Goal: Transaction & Acquisition: Download file/media

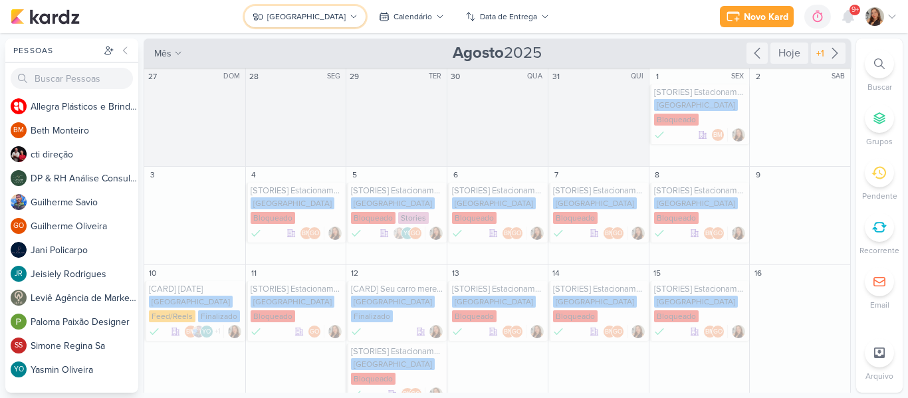
click at [301, 13] on div "[GEOGRAPHIC_DATA]" at bounding box center [306, 17] width 78 height 12
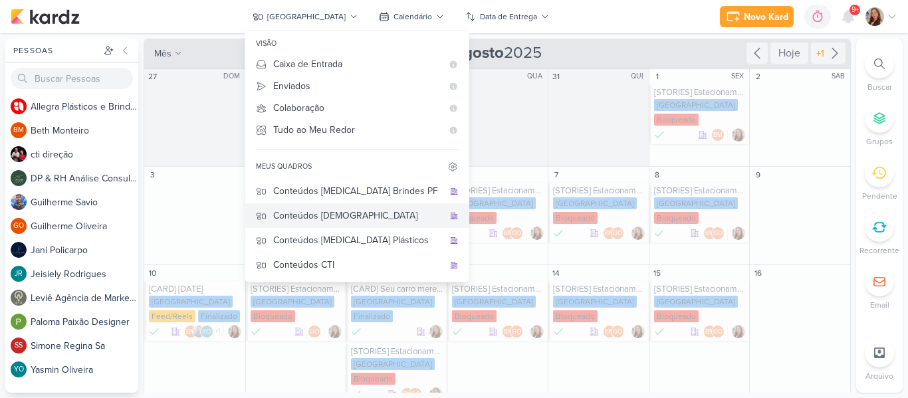
click at [362, 213] on div "Conteúdos [DEMOGRAPHIC_DATA]" at bounding box center [358, 216] width 170 height 14
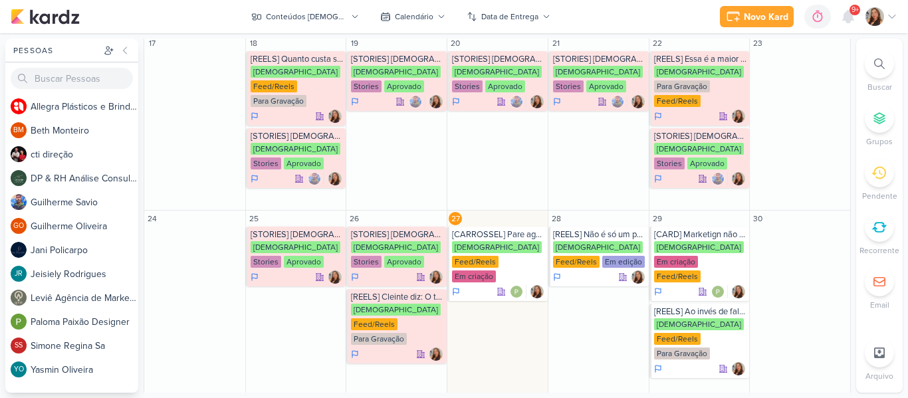
scroll to position [477, 0]
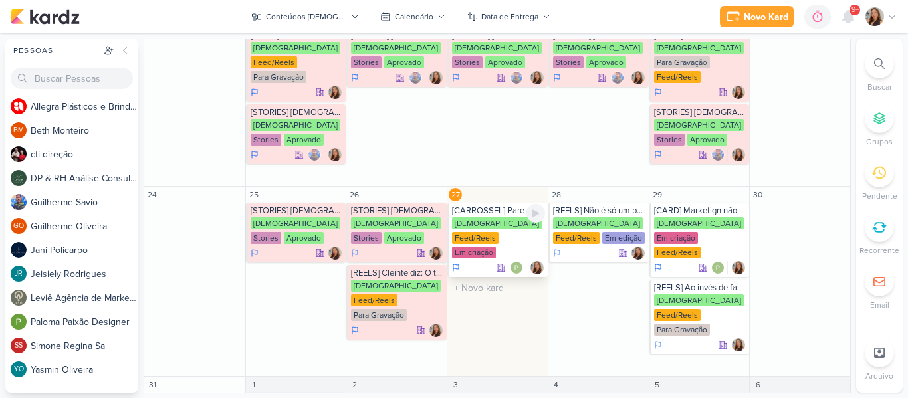
click at [484, 217] on div "[DEMOGRAPHIC_DATA] Feed/Reels Em criação" at bounding box center [498, 238] width 93 height 43
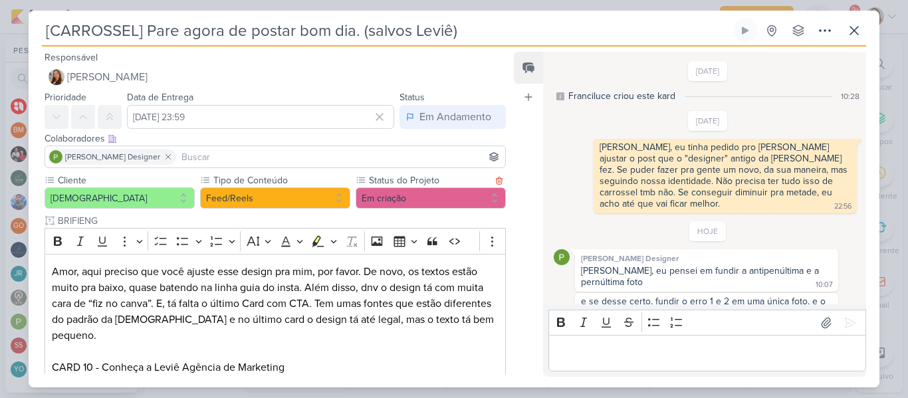
scroll to position [81, 0]
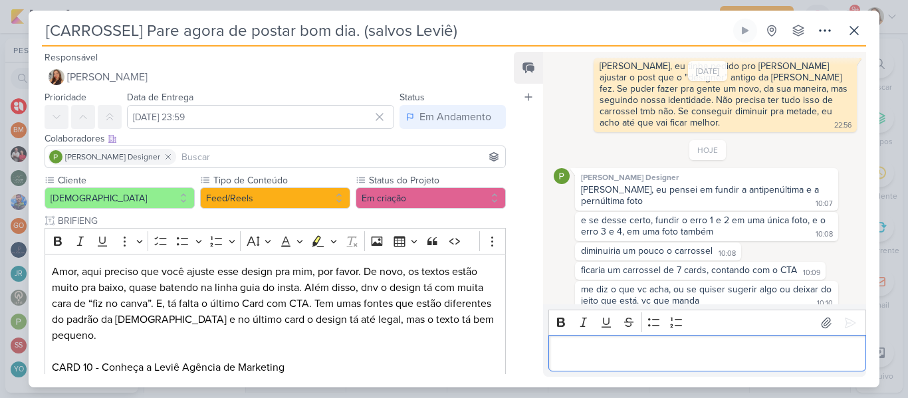
click at [588, 343] on div "Editor editing area: main" at bounding box center [708, 353] width 318 height 37
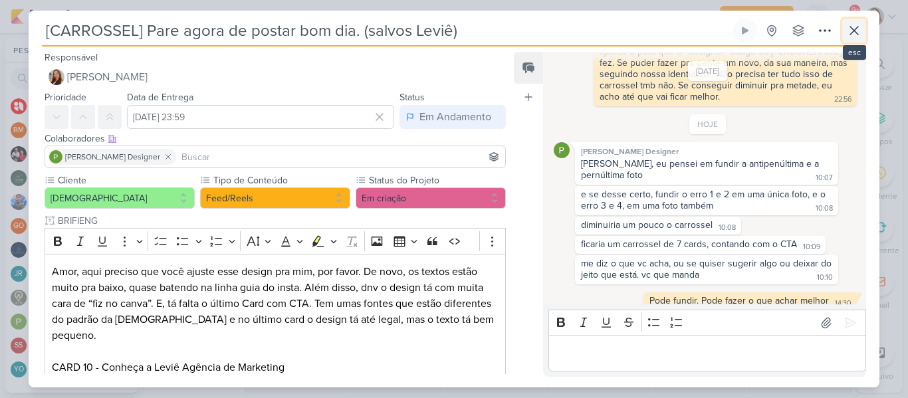
click at [854, 37] on icon at bounding box center [854, 31] width 16 height 16
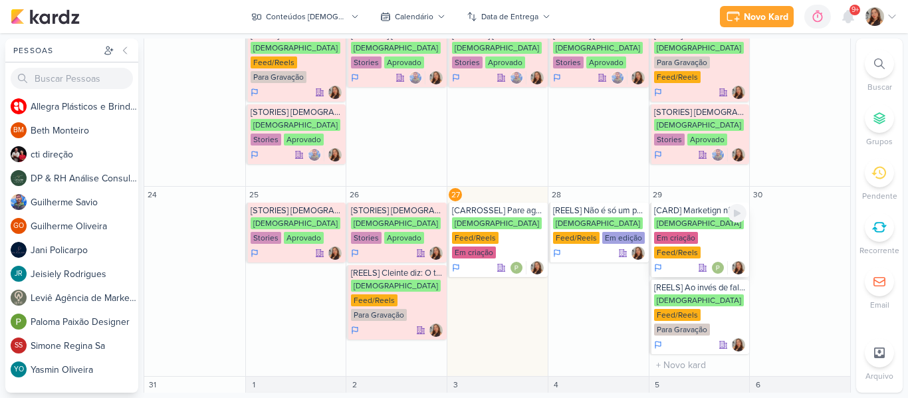
click at [675, 217] on div "[DEMOGRAPHIC_DATA] Em criação Feed/Reels" at bounding box center [700, 238] width 93 height 43
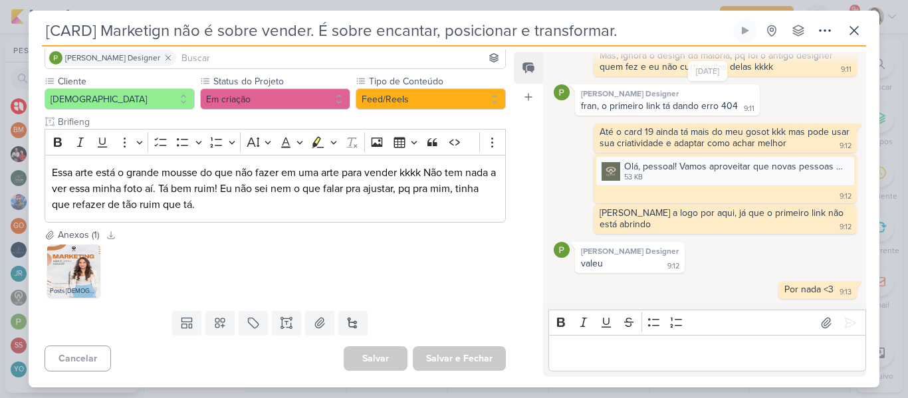
scroll to position [0, 0]
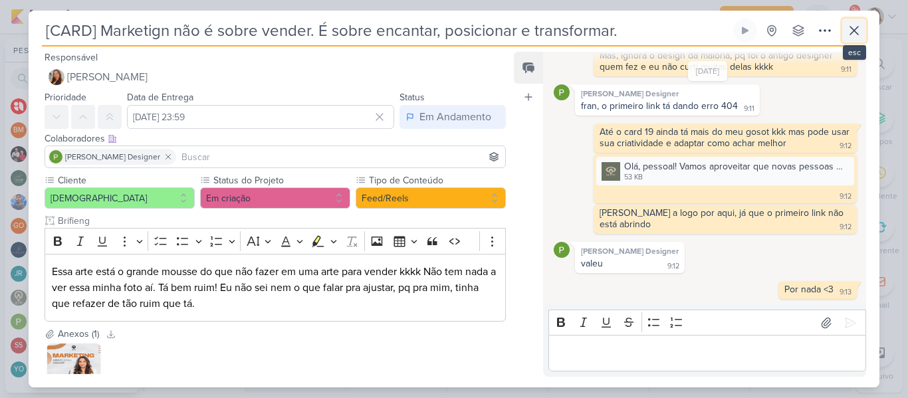
click at [857, 31] on icon at bounding box center [854, 31] width 16 height 16
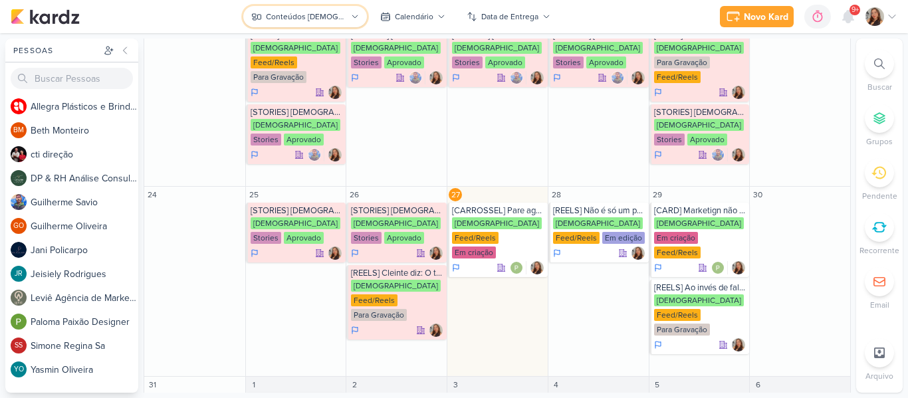
click at [320, 13] on div "Conteúdos [DEMOGRAPHIC_DATA]" at bounding box center [306, 17] width 80 height 12
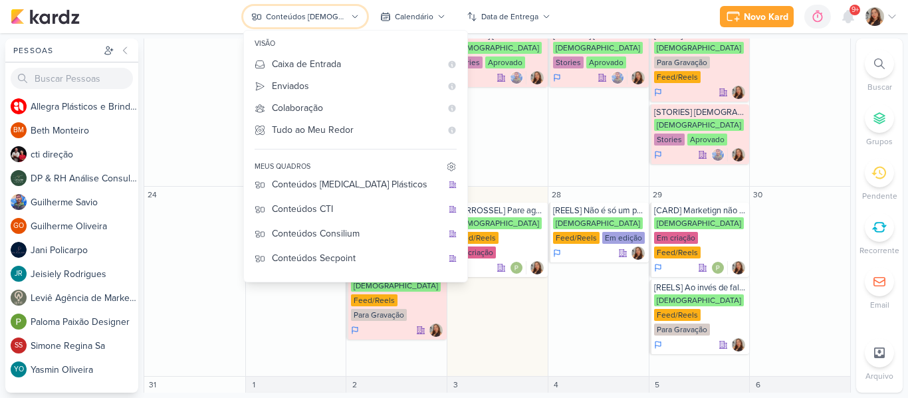
scroll to position [48, 0]
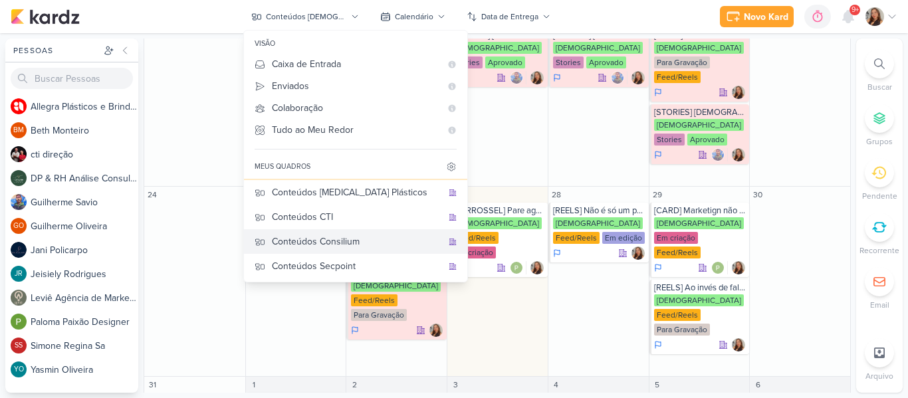
click at [391, 235] on div "Conteúdos Consilium" at bounding box center [357, 242] width 170 height 14
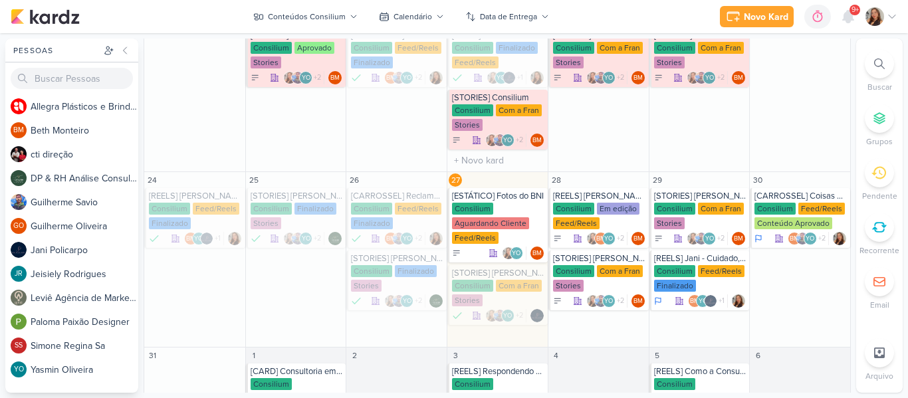
scroll to position [507, 0]
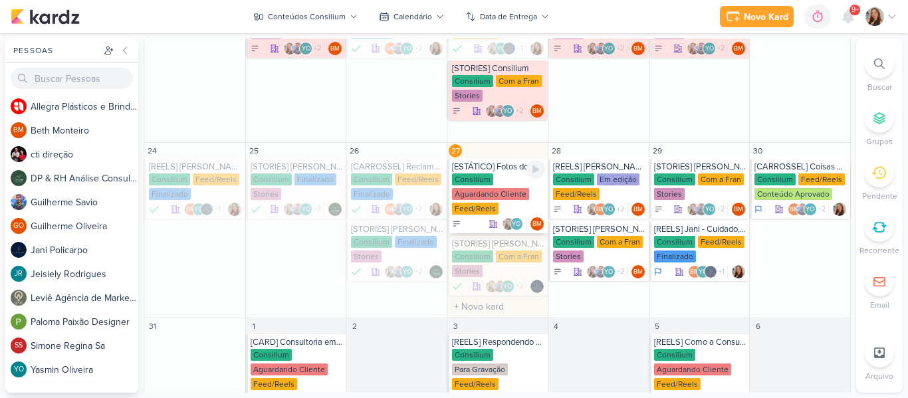
click at [505, 180] on div "Consilium Aguardando Cliente Feed/Reels" at bounding box center [498, 195] width 93 height 43
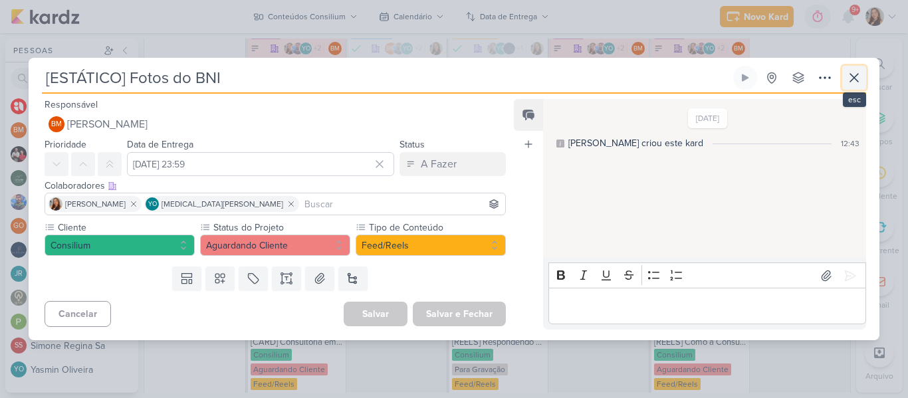
click at [854, 76] on icon at bounding box center [854, 78] width 16 height 16
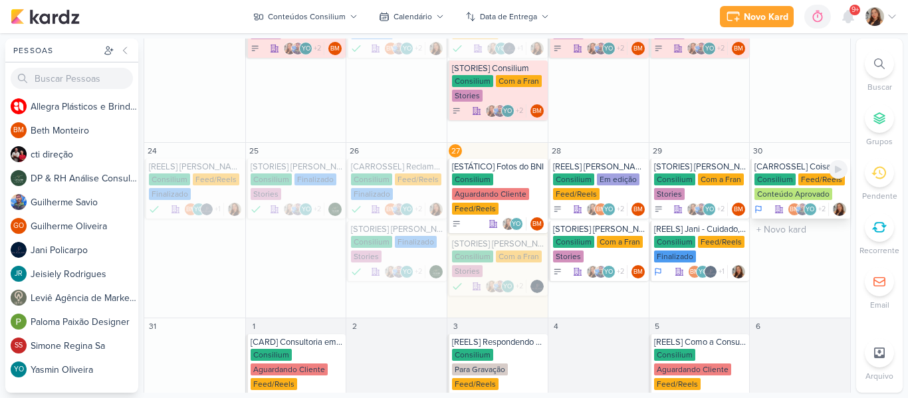
click at [801, 178] on div "Feed/Reels" at bounding box center [822, 180] width 47 height 12
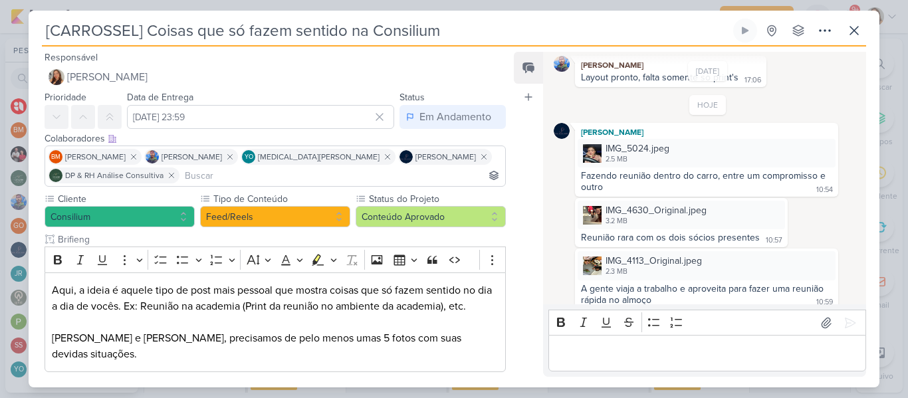
scroll to position [86, 0]
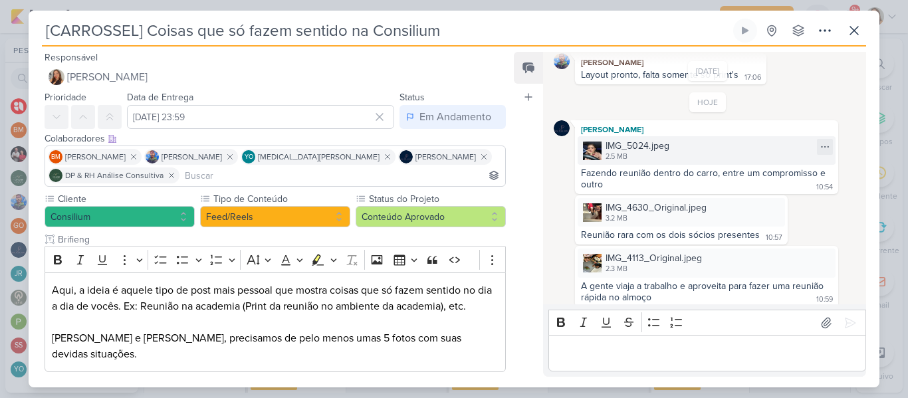
click at [649, 153] on div "2.5 MB" at bounding box center [638, 157] width 64 height 11
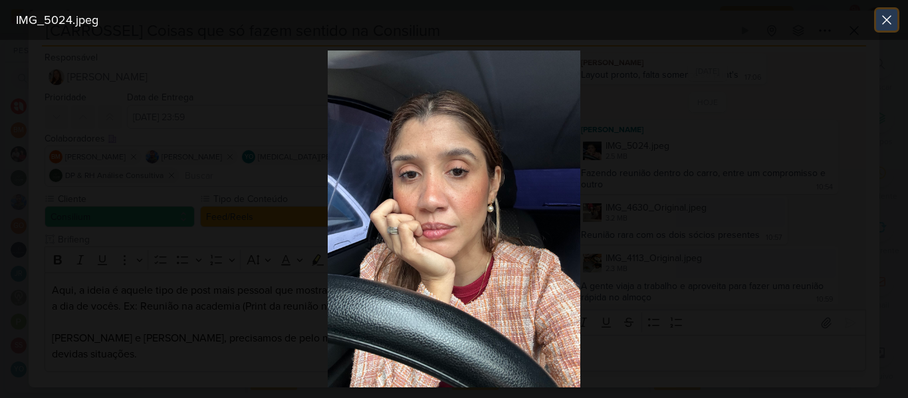
click at [884, 22] on icon at bounding box center [887, 20] width 16 height 16
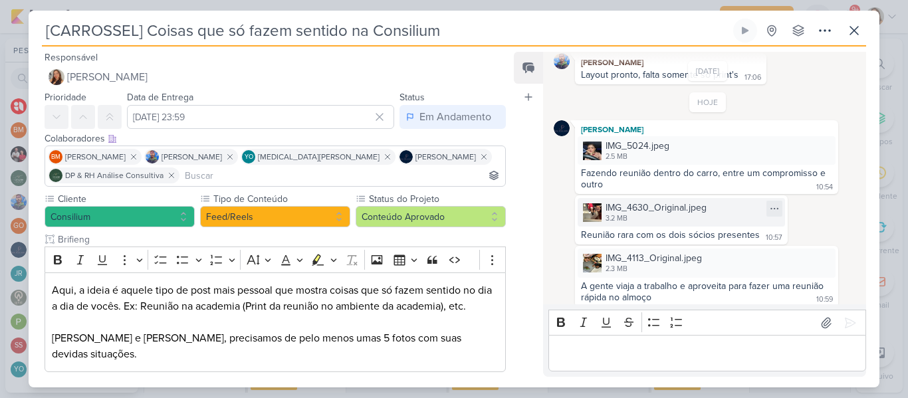
click at [665, 221] on div "3.2 MB" at bounding box center [656, 218] width 101 height 11
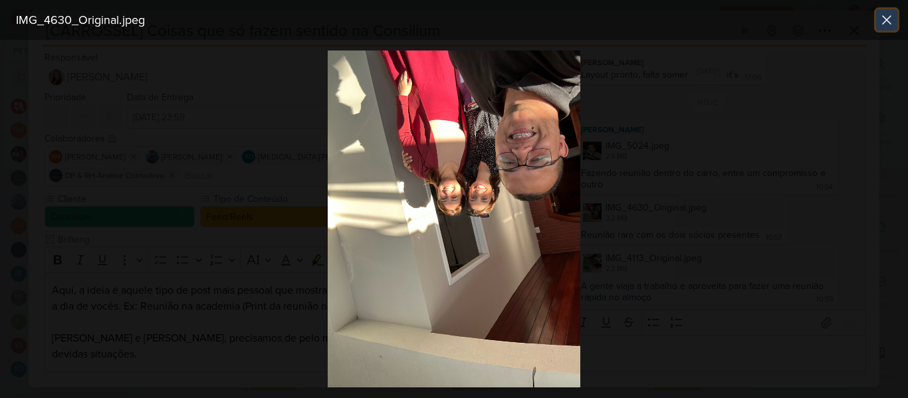
click at [888, 19] on icon at bounding box center [887, 20] width 8 height 8
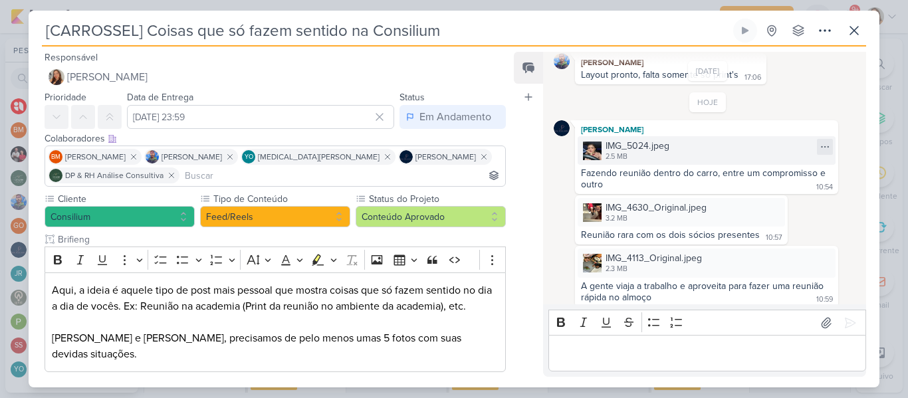
click at [820, 144] on icon at bounding box center [825, 147] width 11 height 11
click at [777, 197] on button "Baixar" at bounding box center [773, 191] width 107 height 19
click at [772, 206] on icon at bounding box center [774, 208] width 11 height 11
click at [737, 254] on button "Baixar" at bounding box center [723, 252] width 107 height 19
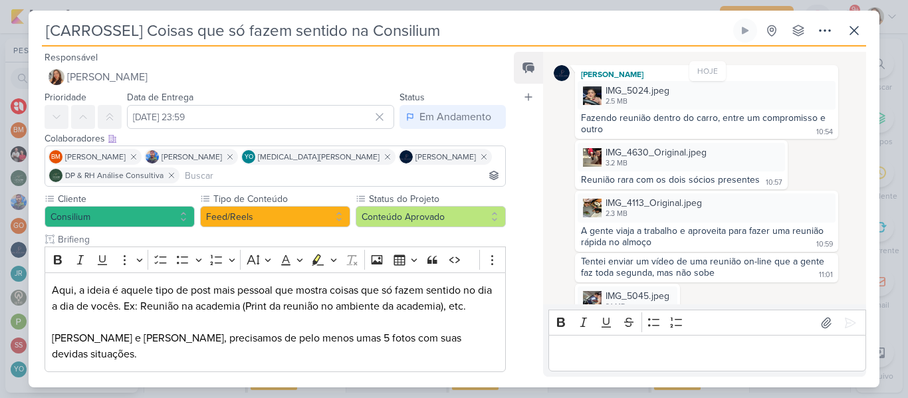
scroll to position [156, 0]
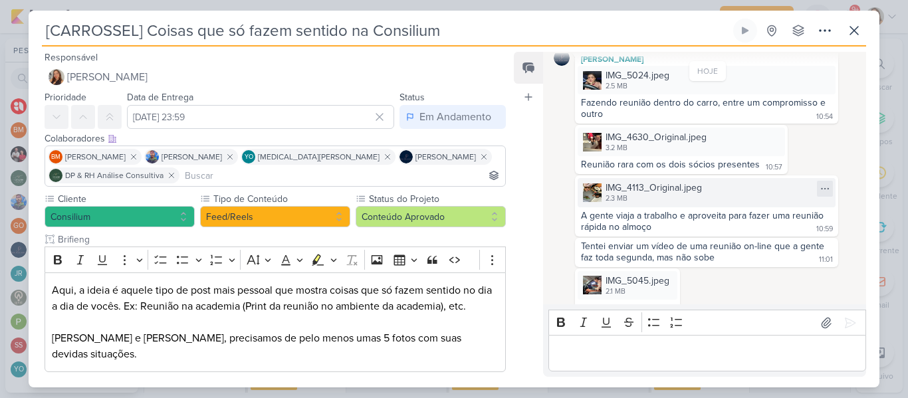
click at [820, 189] on icon at bounding box center [825, 189] width 11 height 11
click at [783, 237] on button "Baixar" at bounding box center [773, 232] width 107 height 19
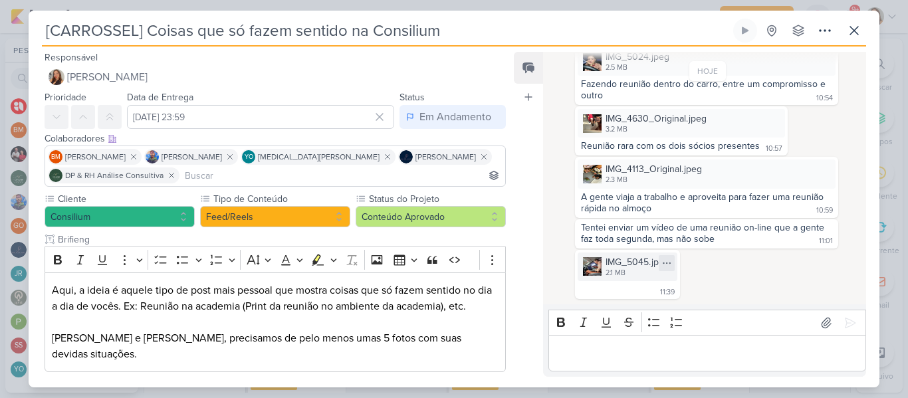
click at [668, 265] on icon at bounding box center [667, 263] width 11 height 11
click at [609, 309] on div "Baixar" at bounding box center [603, 308] width 25 height 14
